Goal: Task Accomplishment & Management: Use online tool/utility

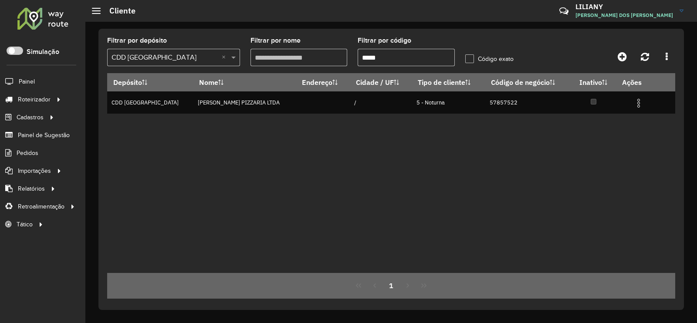
click at [0, 0] on span "Entregas" at bounding box center [0, 0] width 0 height 0
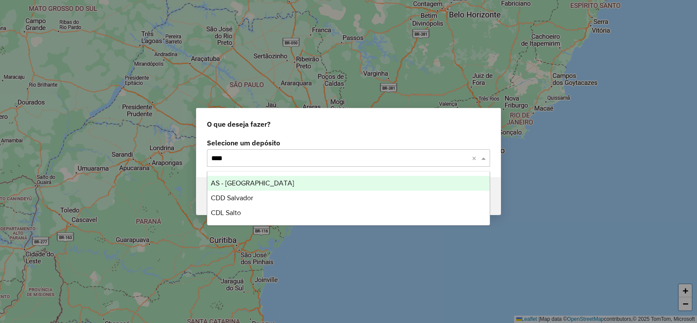
type input "*****"
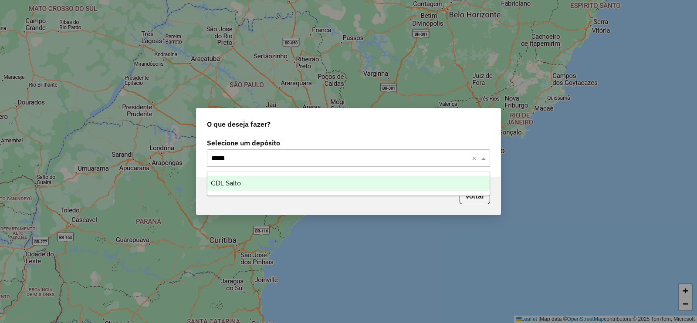
click at [231, 180] on span "CDL Salto" at bounding box center [226, 182] width 30 height 7
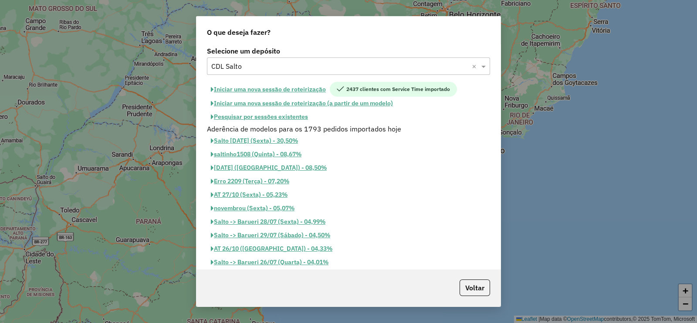
click at [311, 88] on button "Iniciar uma nova sessão de roteirização" at bounding box center [268, 89] width 123 height 15
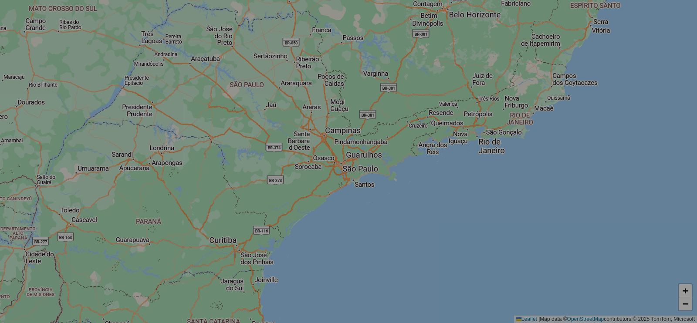
select select "*"
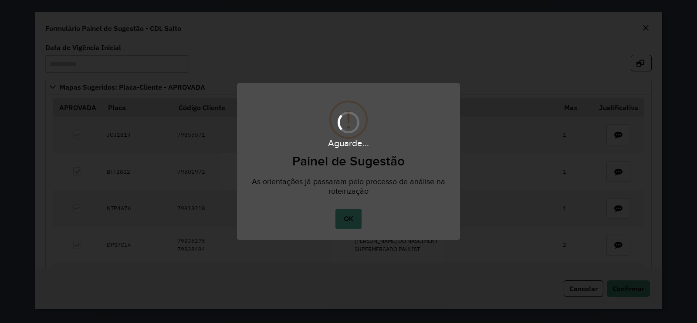
click at [351, 218] on button "OK" at bounding box center [348, 219] width 26 height 20
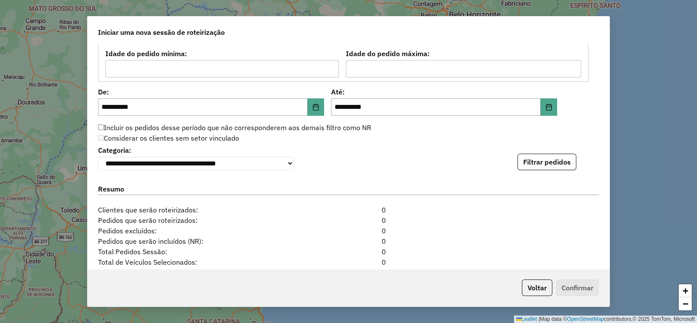
scroll to position [949, 0]
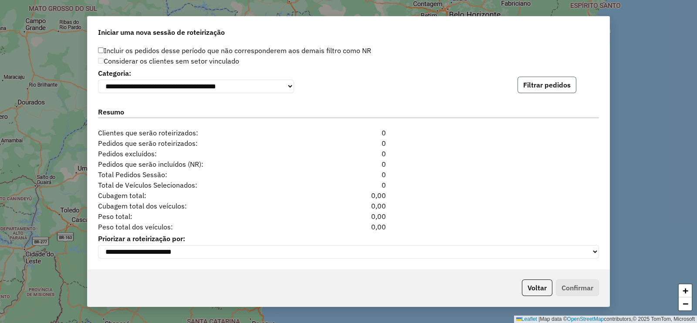
click at [534, 78] on button "Filtrar pedidos" at bounding box center [546, 85] width 59 height 17
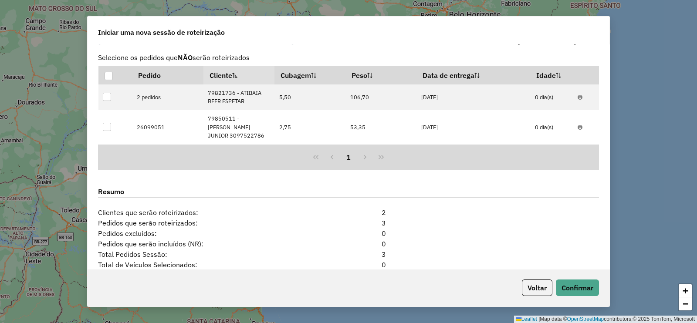
scroll to position [978, 0]
